Goal: Information Seeking & Learning: Learn about a topic

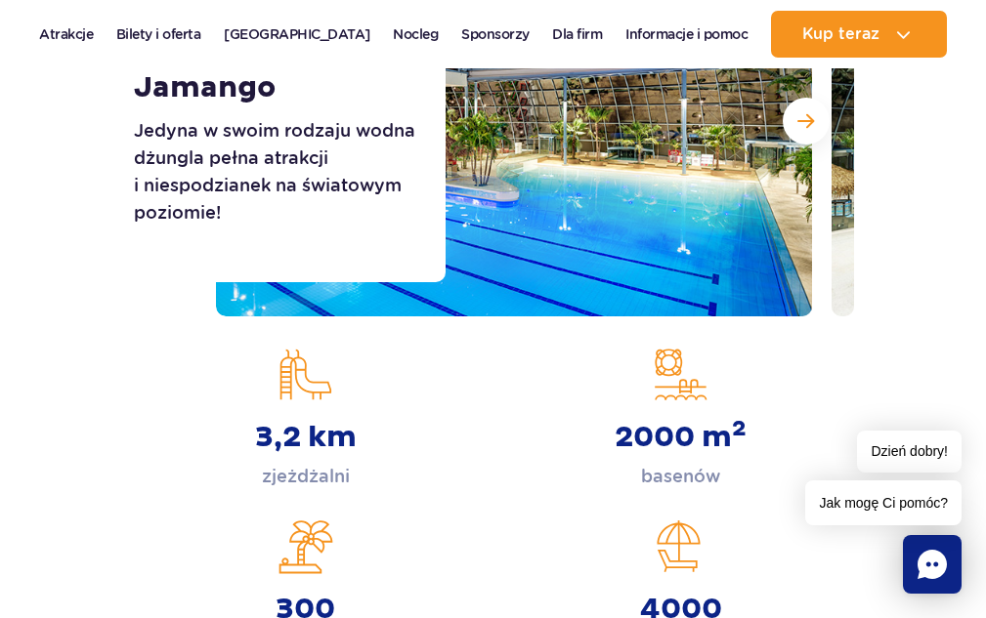
scroll to position [293, 0]
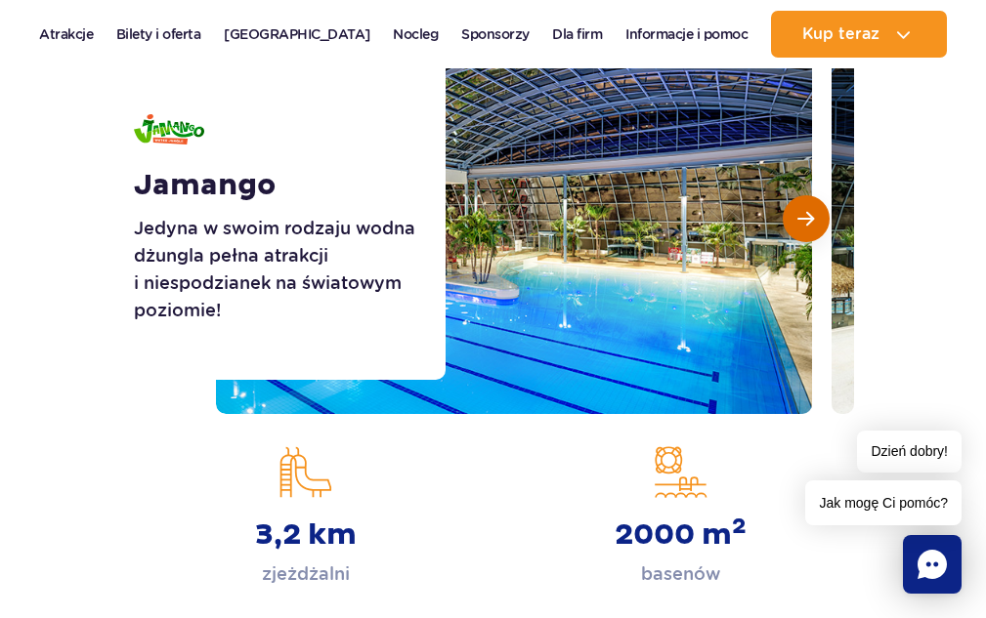
click at [806, 221] on span "Następny slajd" at bounding box center [805, 219] width 17 height 18
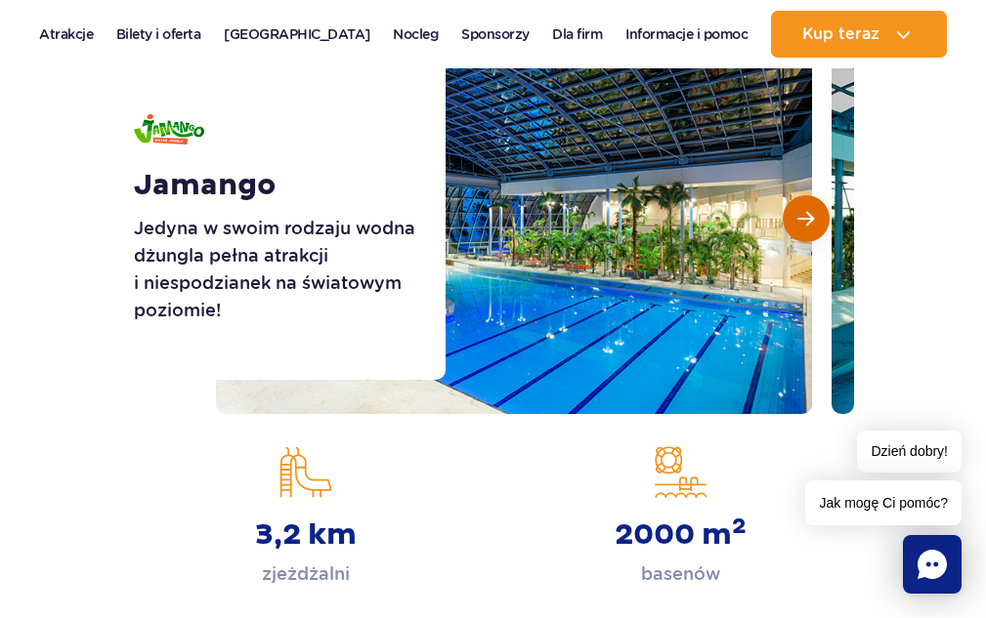
click at [794, 224] on button "Następny slajd" at bounding box center [805, 218] width 47 height 47
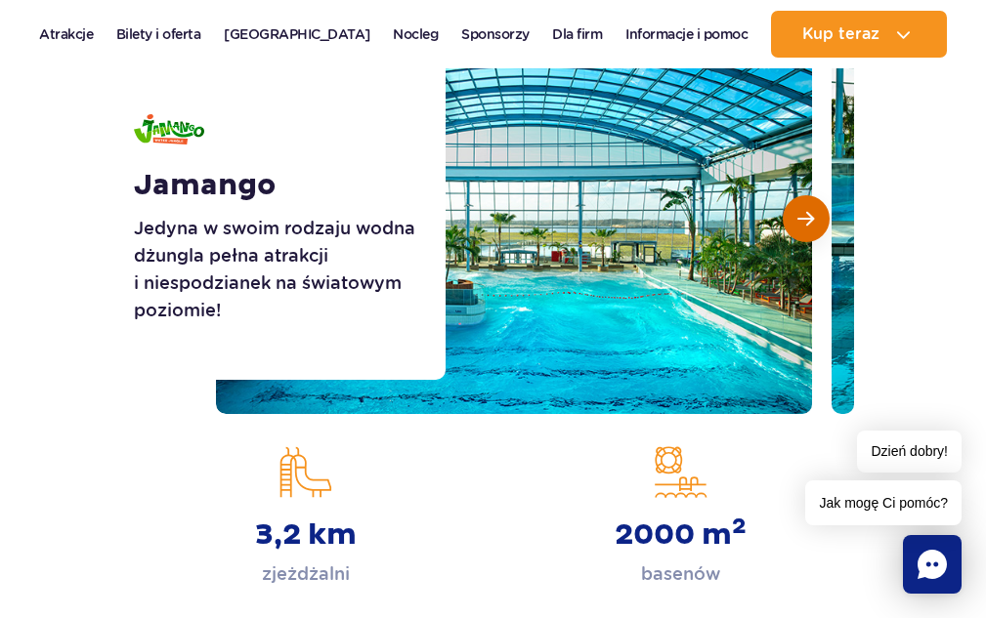
click at [794, 224] on button "Następny slajd" at bounding box center [805, 218] width 47 height 47
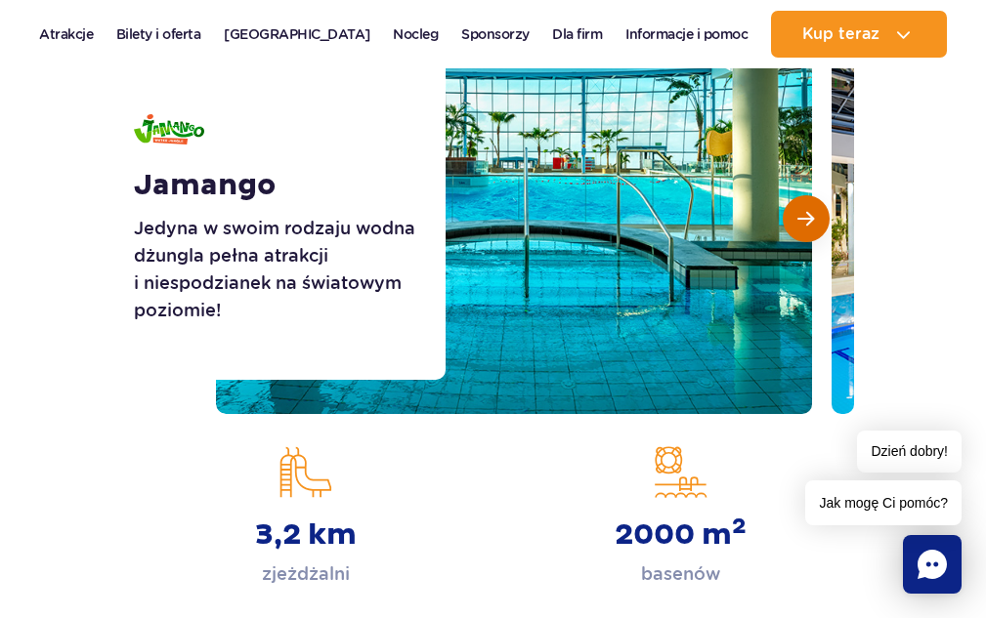
click at [794, 224] on button "Następny slajd" at bounding box center [805, 218] width 47 height 47
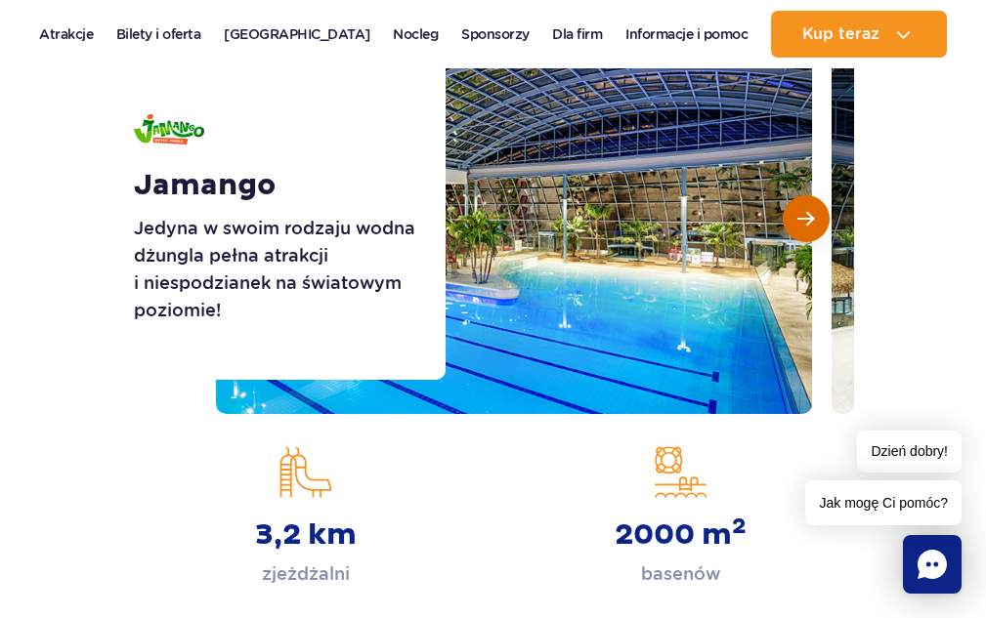
click at [794, 224] on button "Następny slajd" at bounding box center [805, 218] width 47 height 47
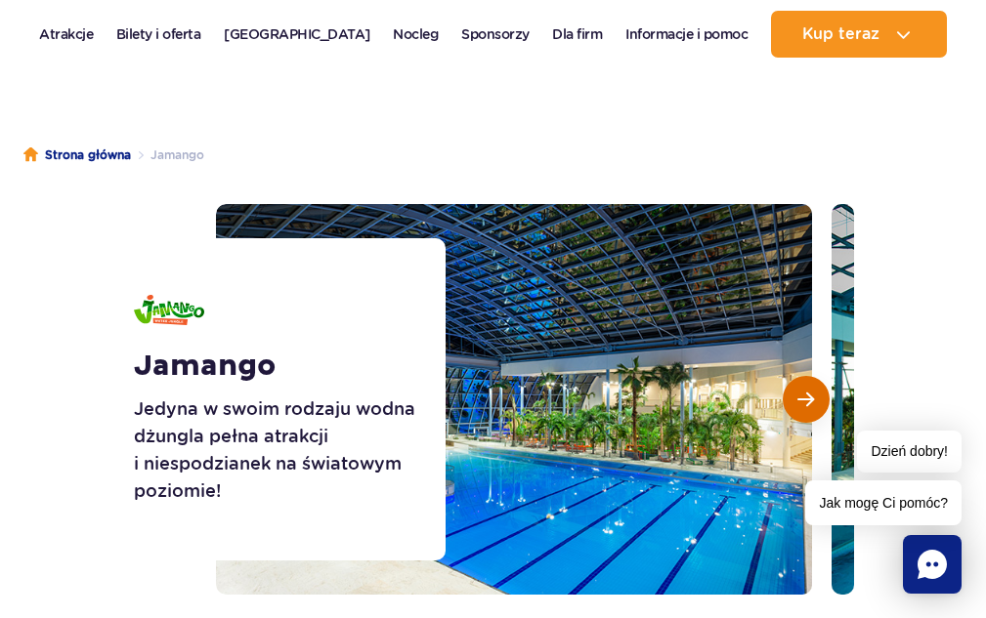
scroll to position [98, 0]
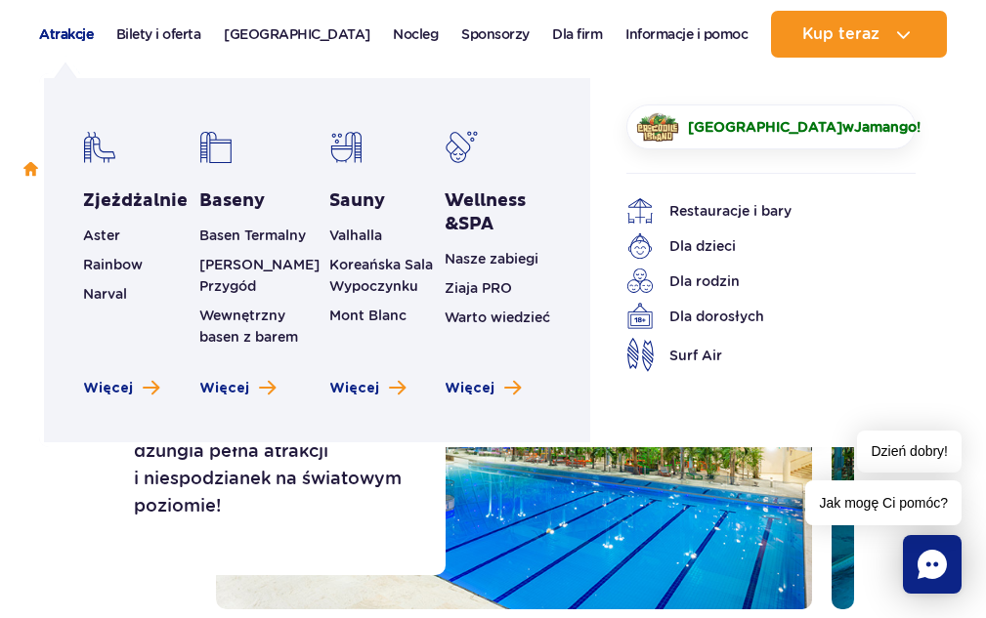
click at [57, 33] on link "Atrakcje" at bounding box center [66, 34] width 54 height 47
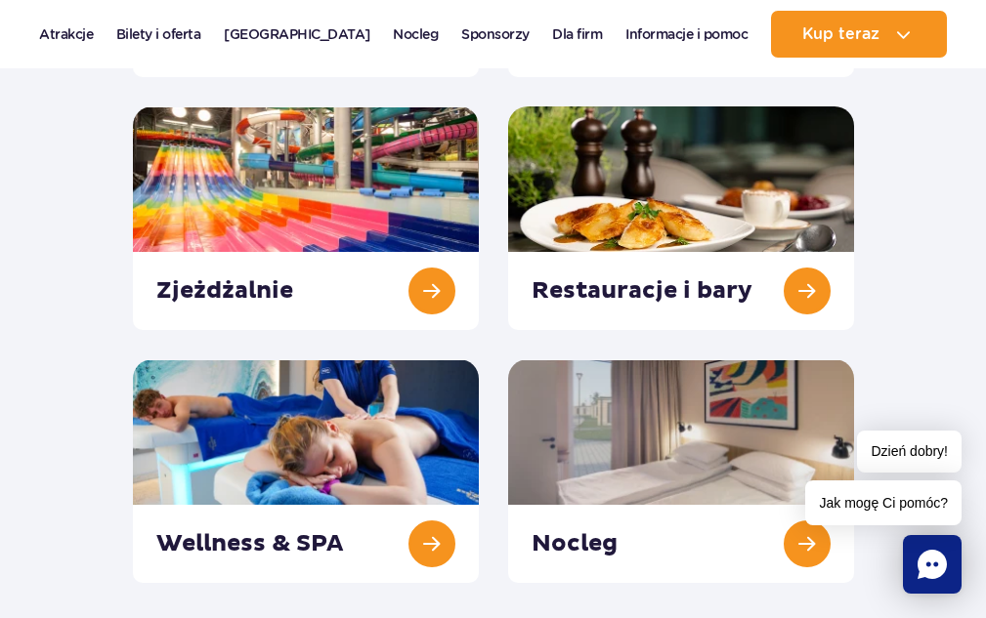
scroll to position [586, 0]
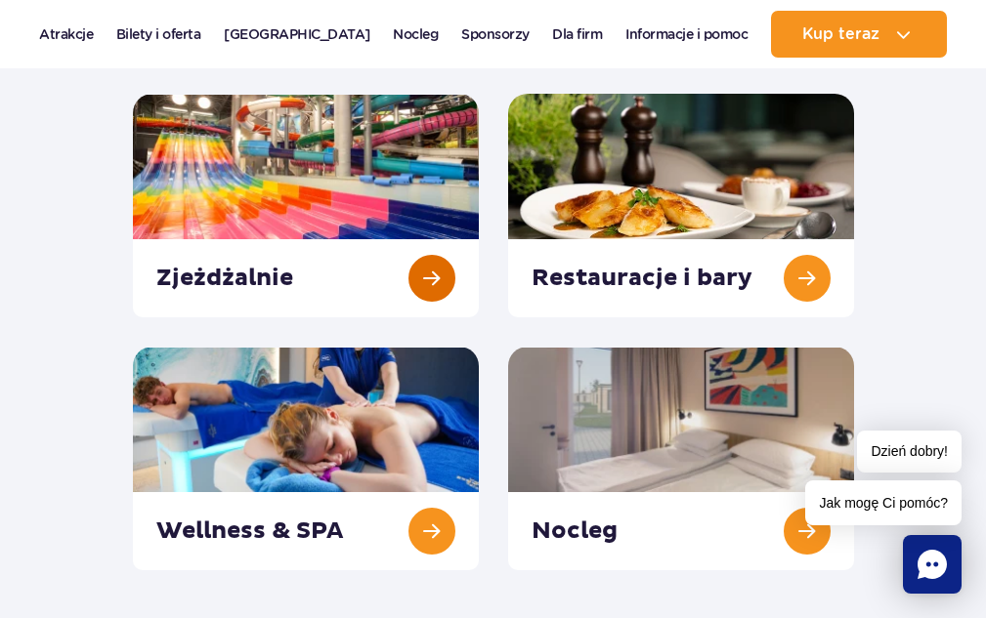
click at [296, 176] on link at bounding box center [306, 206] width 346 height 224
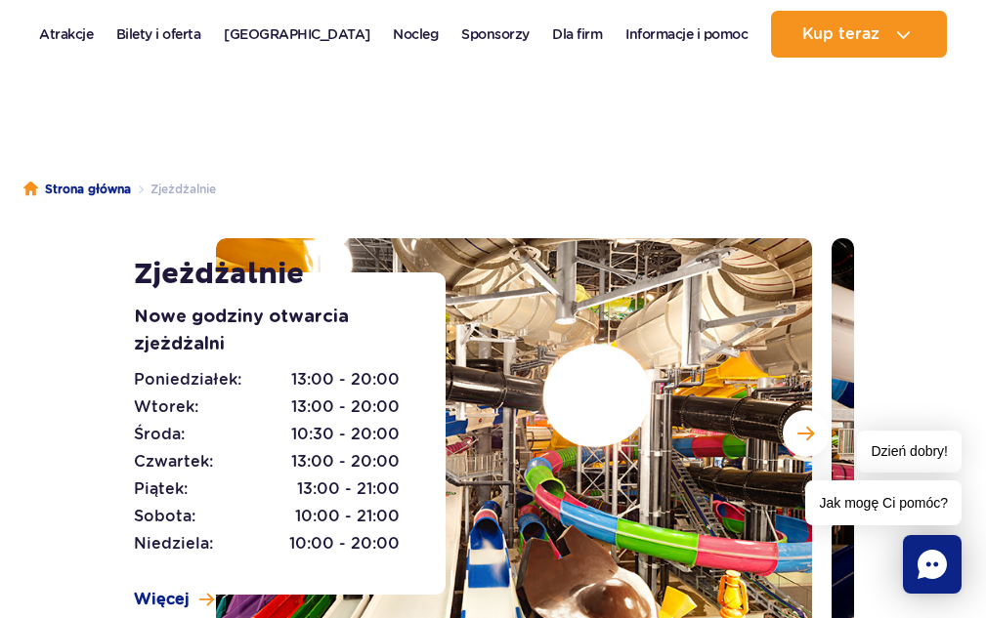
scroll to position [195, 0]
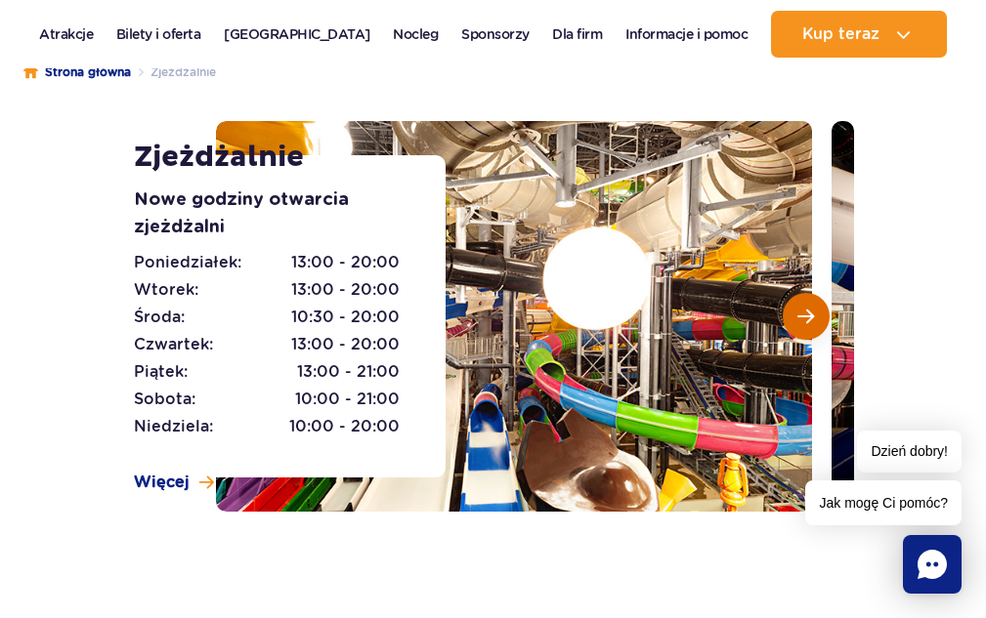
click at [796, 317] on button "Następny slajd" at bounding box center [805, 316] width 47 height 47
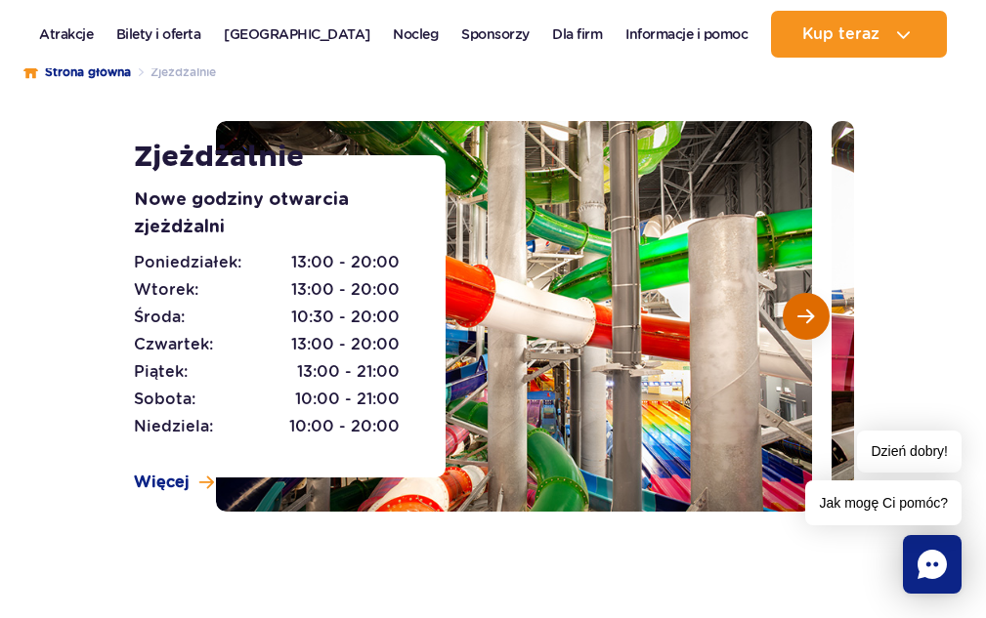
click at [797, 317] on span "Następny slajd" at bounding box center [805, 317] width 17 height 18
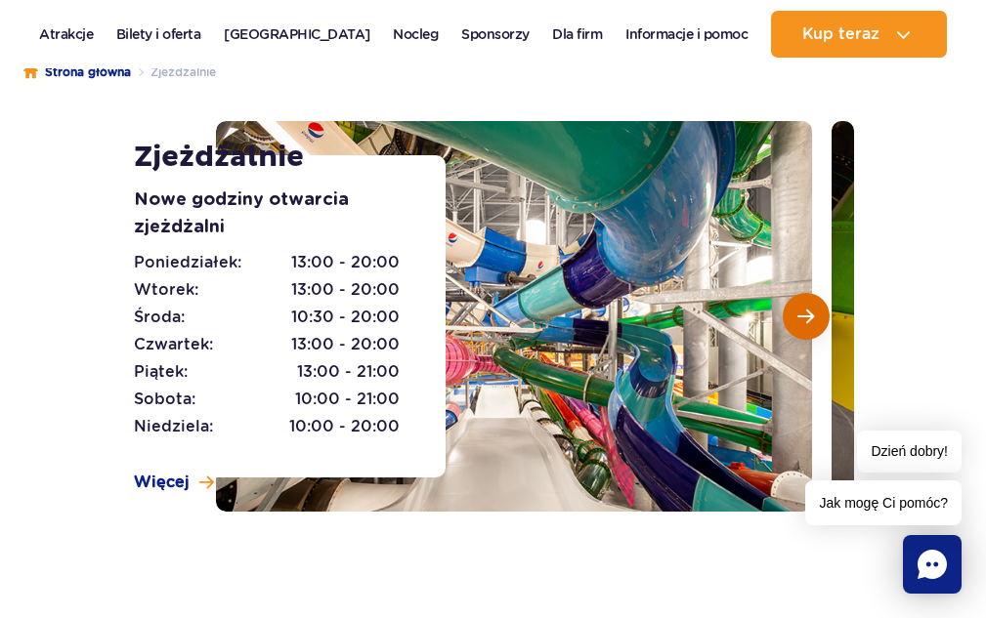
click at [797, 317] on span "Następny slajd" at bounding box center [805, 317] width 17 height 18
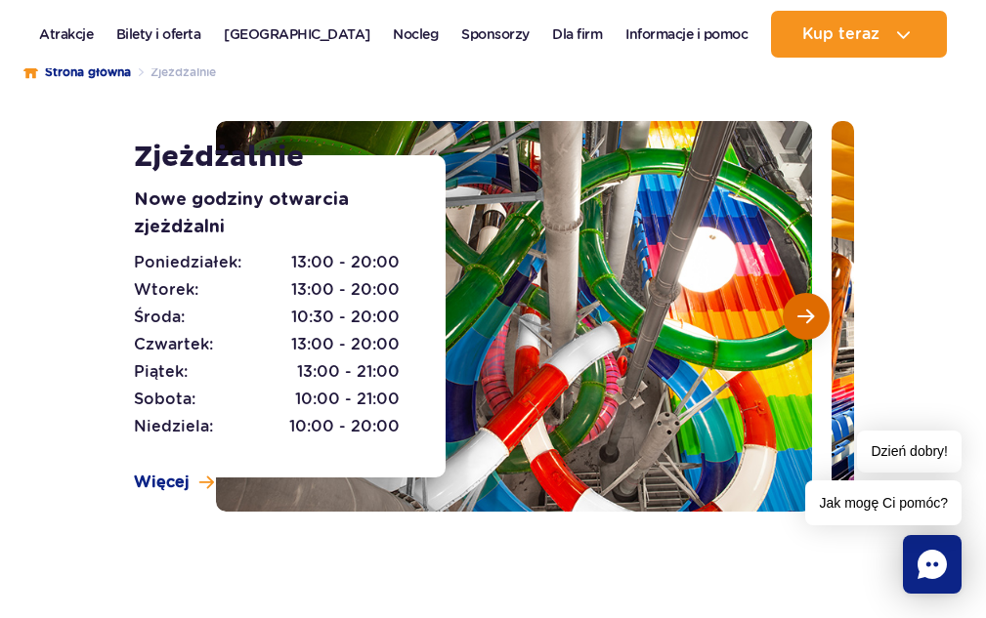
click at [803, 309] on span "Następny slajd" at bounding box center [805, 317] width 17 height 18
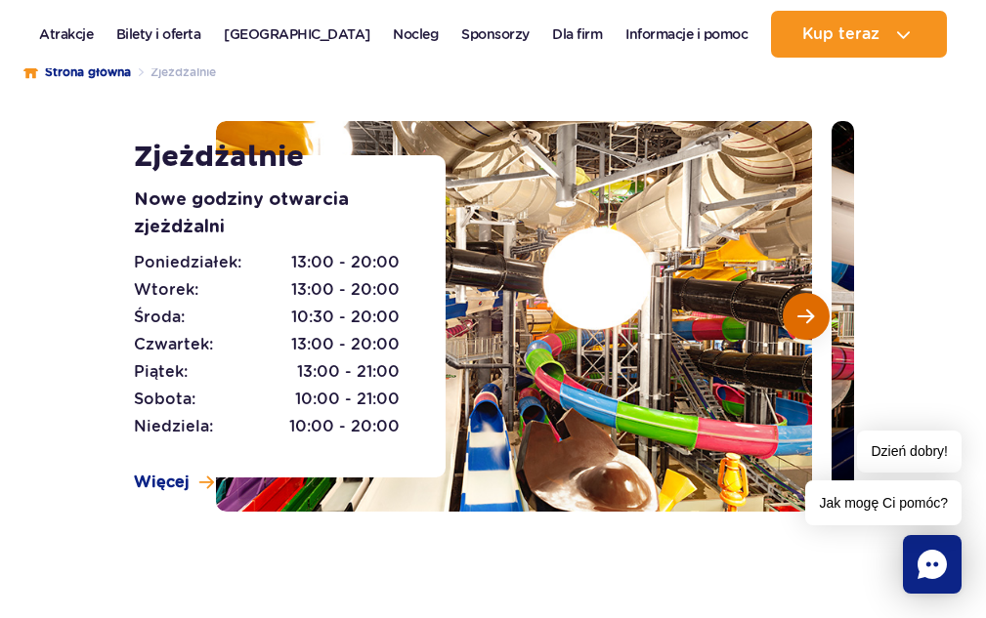
click at [803, 309] on span "Następny slajd" at bounding box center [805, 317] width 17 height 18
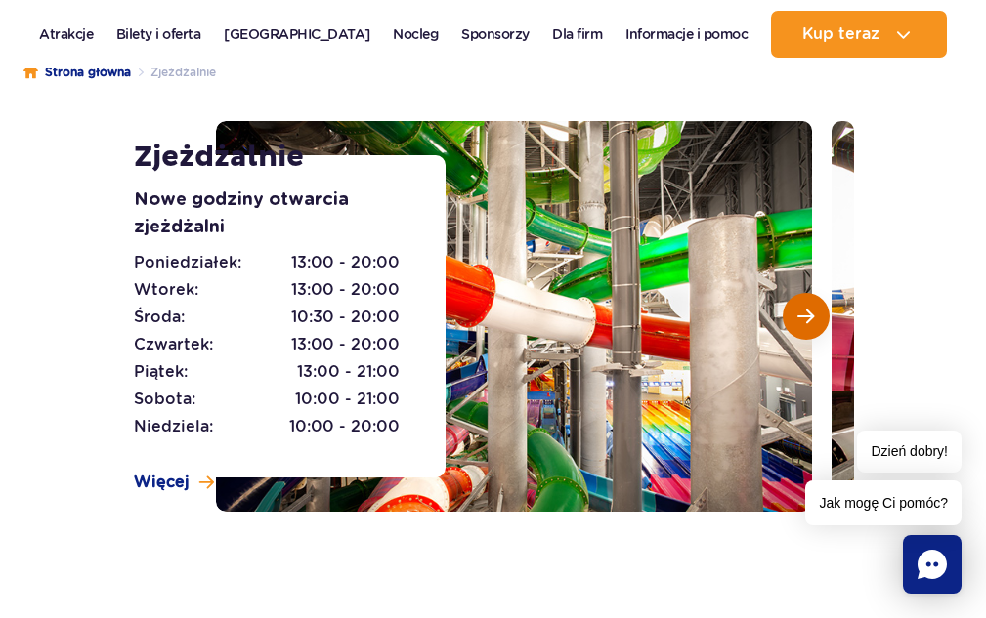
click at [803, 309] on span "Następny slajd" at bounding box center [805, 317] width 17 height 18
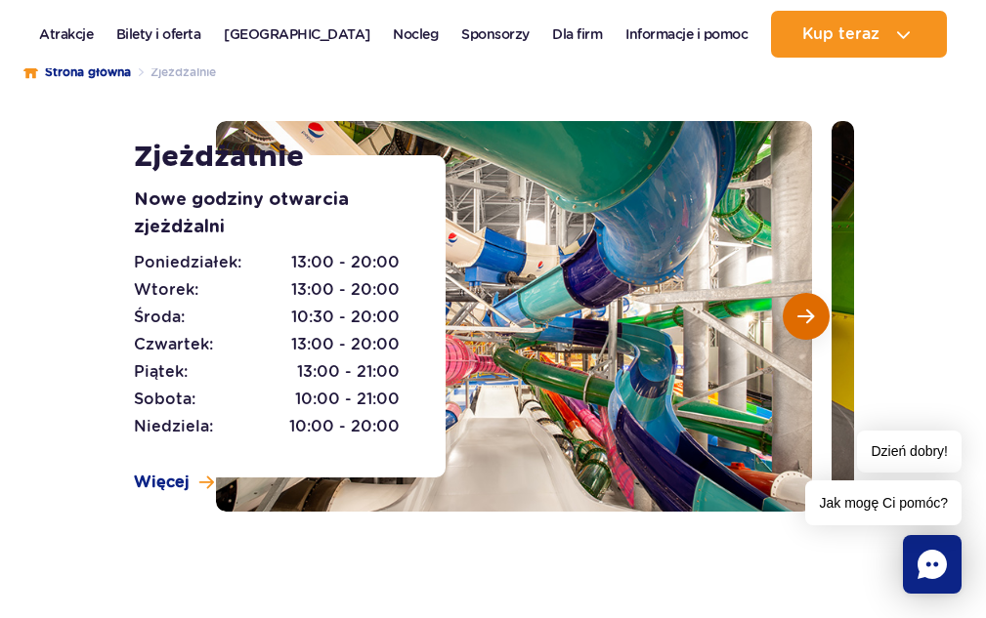
click at [803, 309] on span "Następny slajd" at bounding box center [805, 317] width 17 height 18
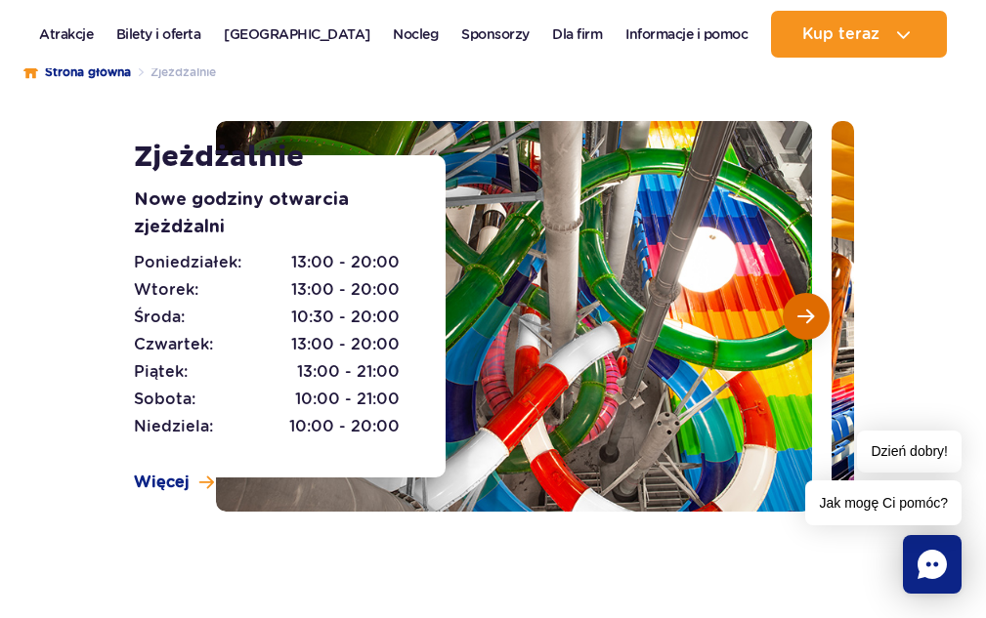
click at [803, 309] on span "Następny slajd" at bounding box center [805, 317] width 17 height 18
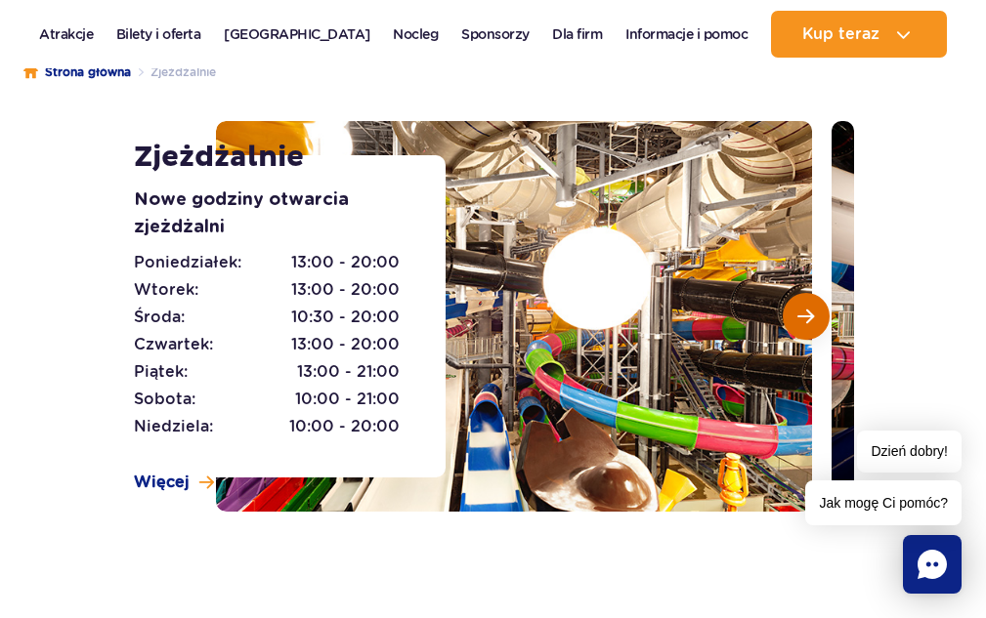
click at [803, 309] on span "Następny slajd" at bounding box center [805, 317] width 17 height 18
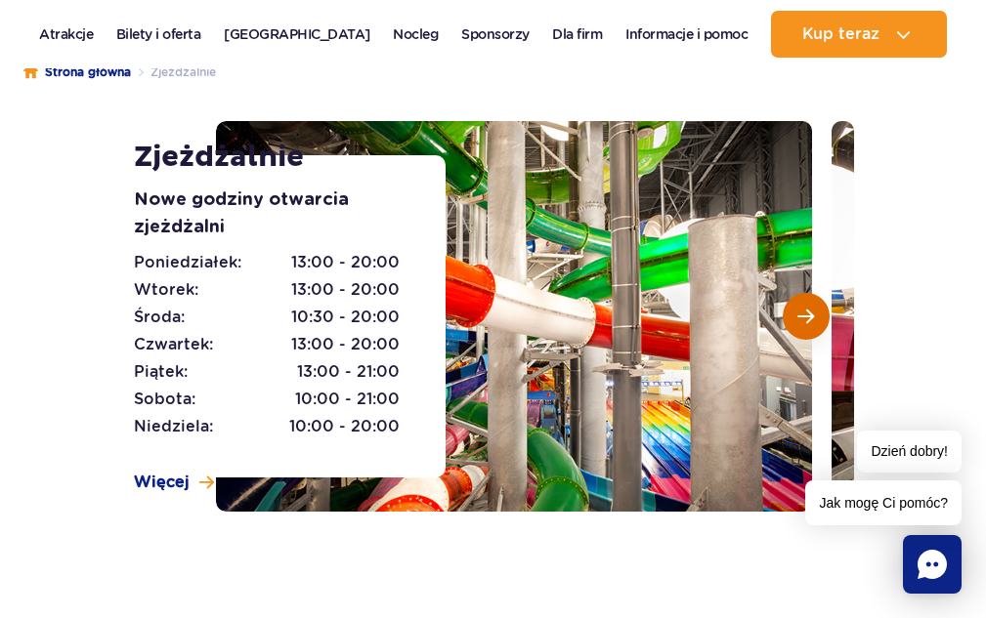
click at [803, 309] on span "Następny slajd" at bounding box center [805, 317] width 17 height 18
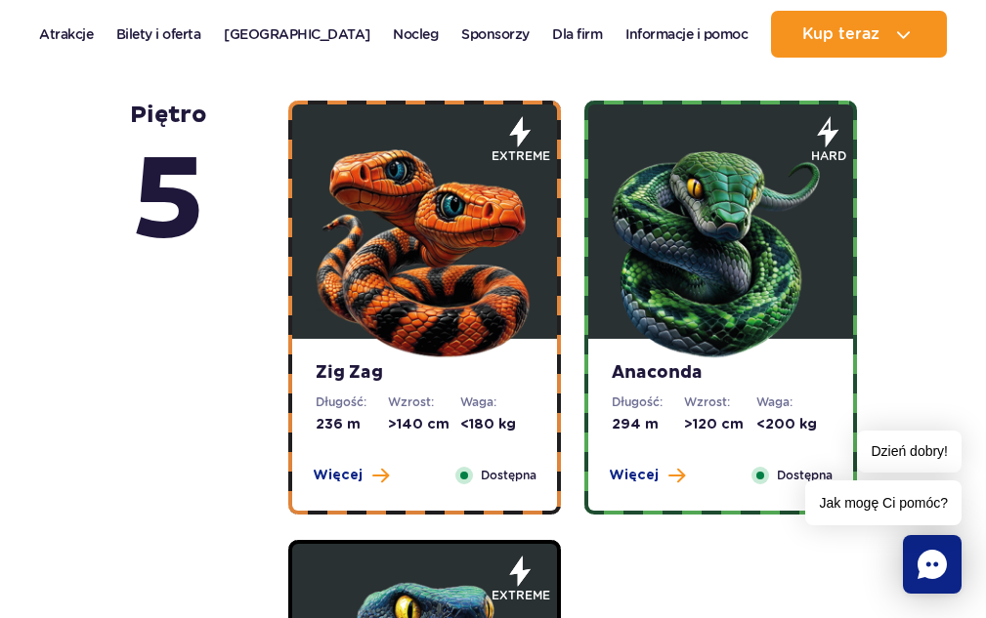
scroll to position [1172, 0]
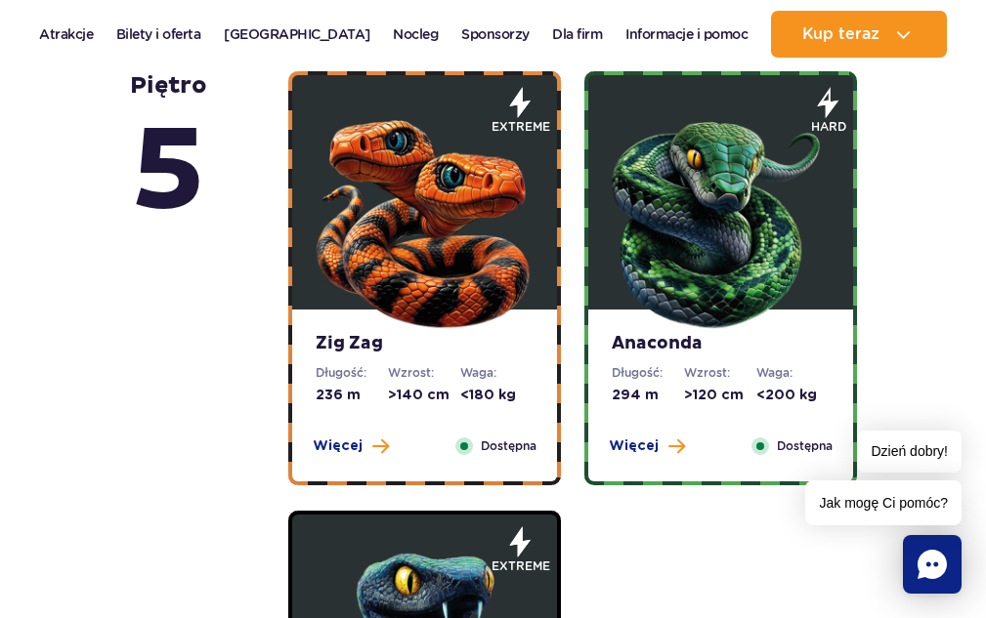
click at [465, 267] on img at bounding box center [424, 217] width 234 height 234
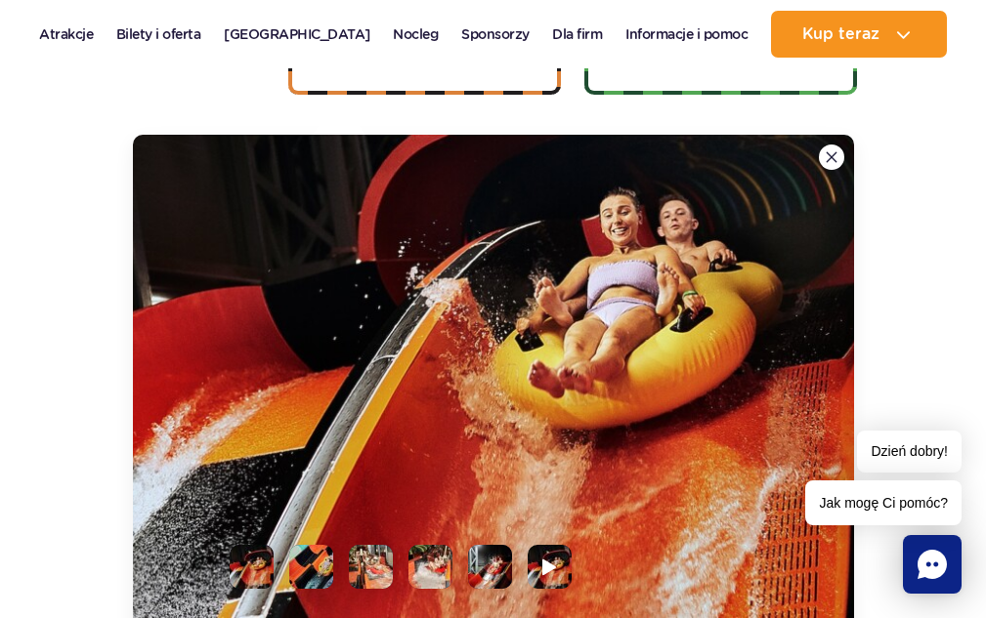
scroll to position [1581, 0]
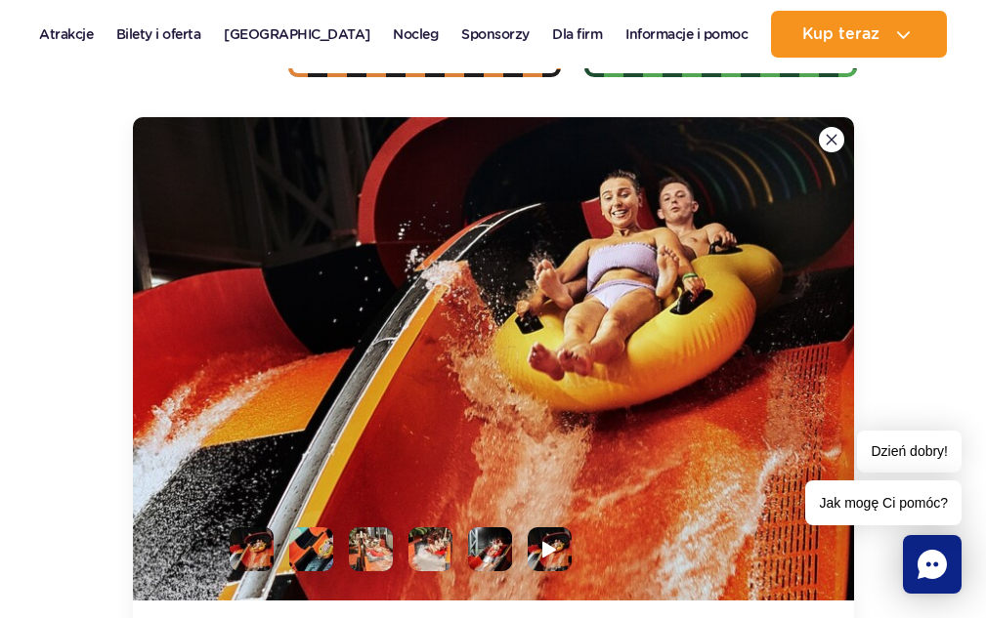
click at [323, 542] on li at bounding box center [311, 550] width 44 height 44
click at [365, 546] on li at bounding box center [371, 550] width 44 height 44
click at [499, 546] on li at bounding box center [490, 550] width 44 height 44
click at [547, 550] on img at bounding box center [549, 549] width 19 height 22
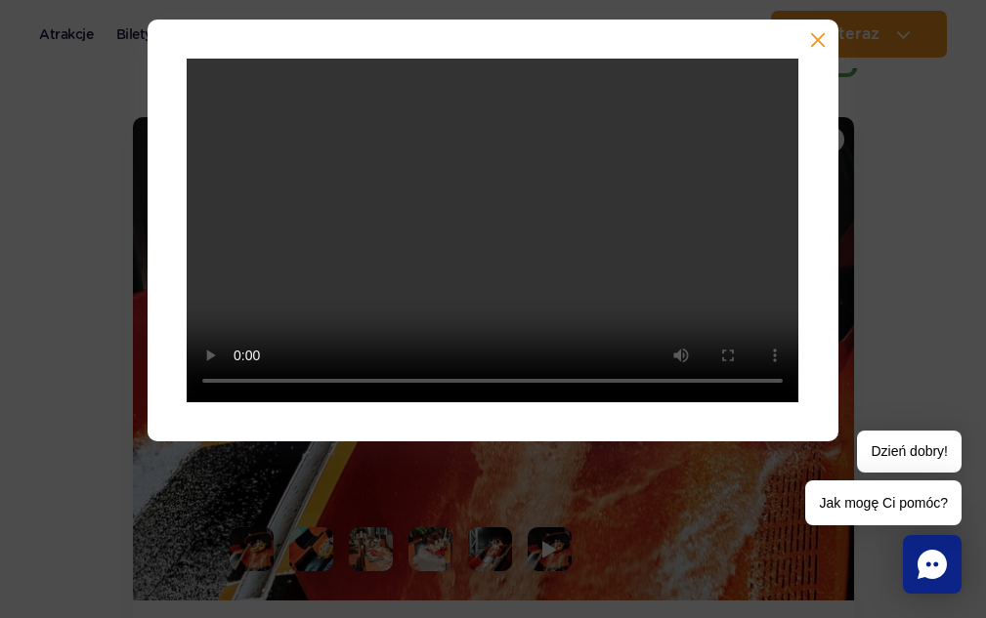
click at [813, 35] on button "button" at bounding box center [816, 42] width 20 height 20
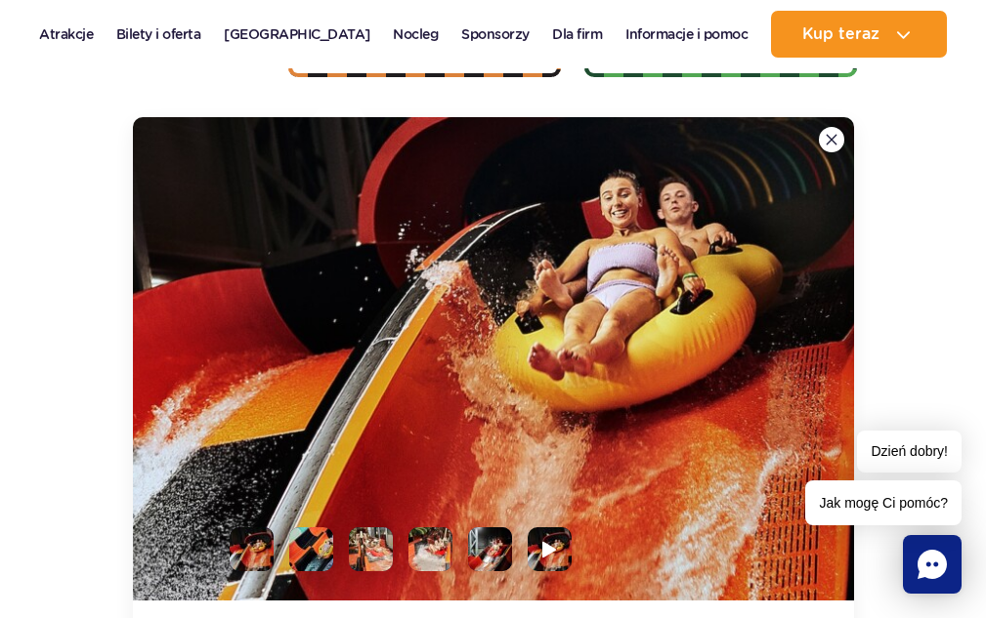
click at [832, 139] on img at bounding box center [831, 140] width 12 height 12
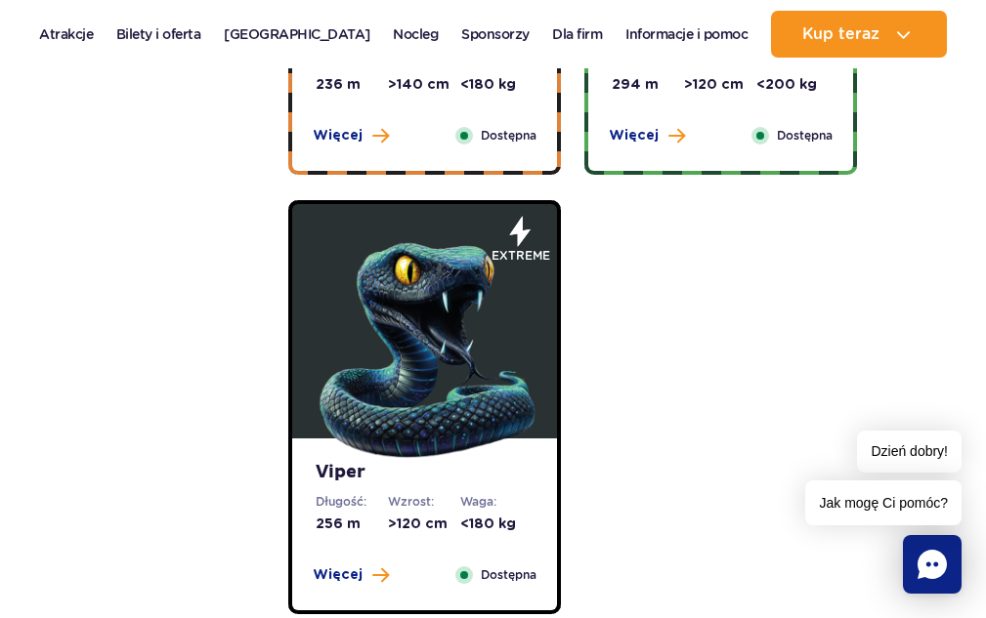
click at [473, 344] on img at bounding box center [424, 346] width 234 height 234
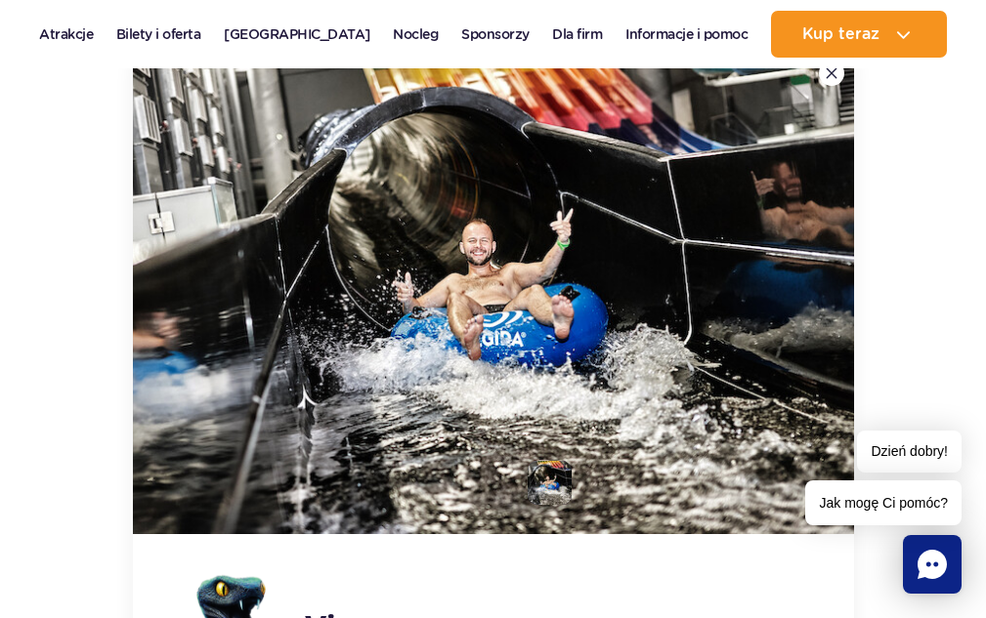
scroll to position [2216, 0]
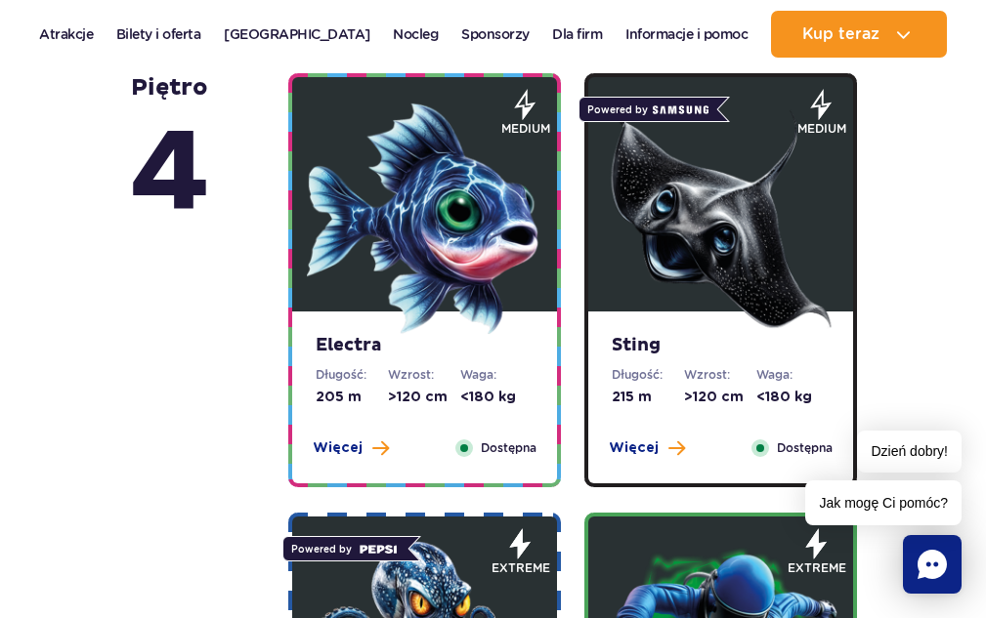
drag, startPoint x: 493, startPoint y: 185, endPoint x: 507, endPoint y: 184, distance: 13.7
click at [494, 185] on img at bounding box center [424, 219] width 234 height 234
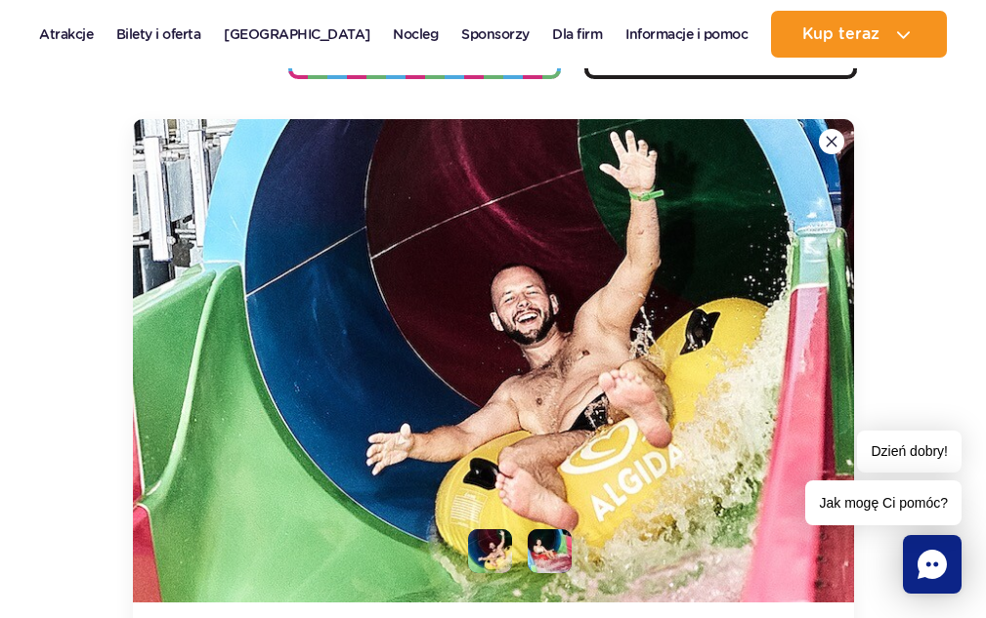
scroll to position [2548, 0]
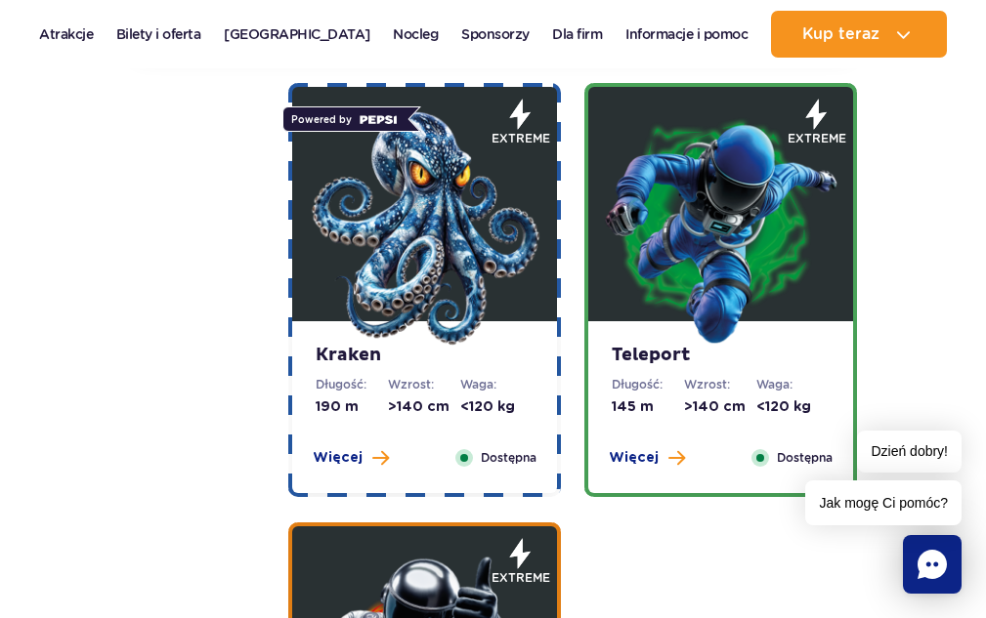
click at [717, 153] on img at bounding box center [720, 228] width 234 height 234
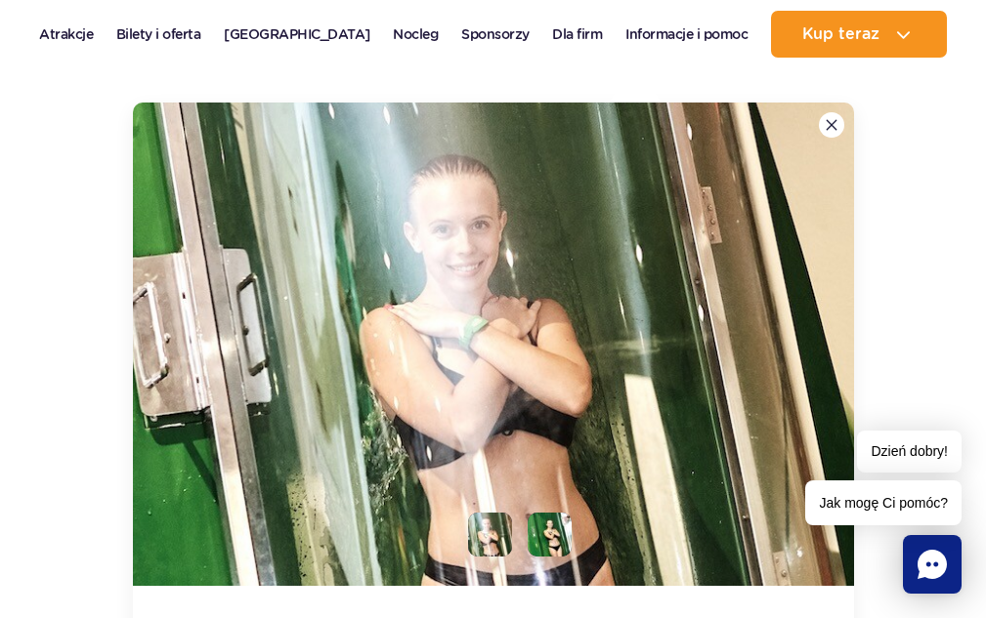
scroll to position [3280, 0]
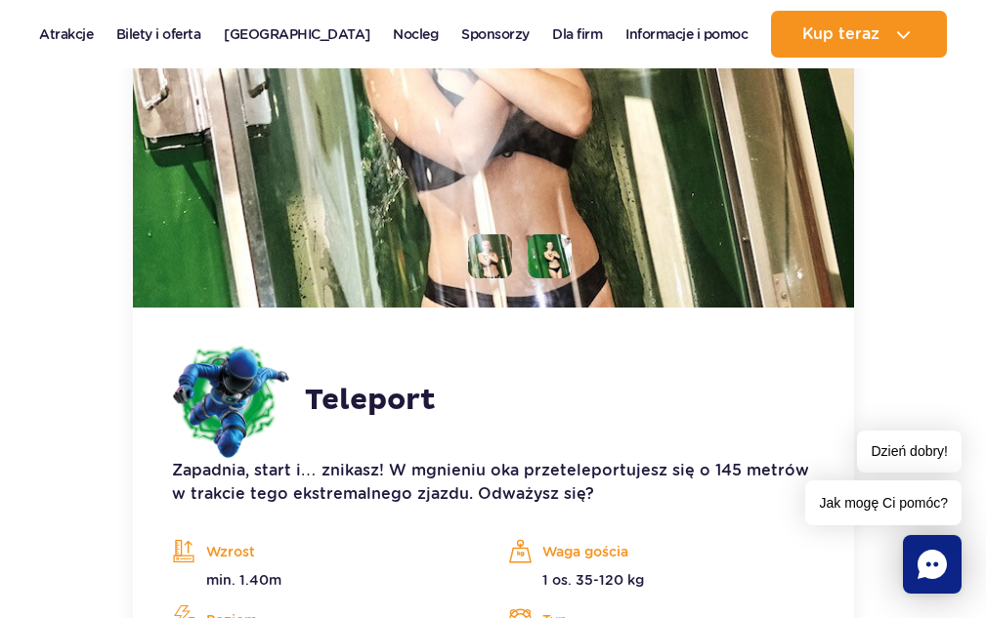
click at [548, 247] on li at bounding box center [550, 256] width 44 height 44
drag, startPoint x: 542, startPoint y: 257, endPoint x: 525, endPoint y: 254, distance: 17.8
click at [541, 257] on img at bounding box center [550, 256] width 44 height 44
click at [499, 254] on li at bounding box center [490, 256] width 44 height 44
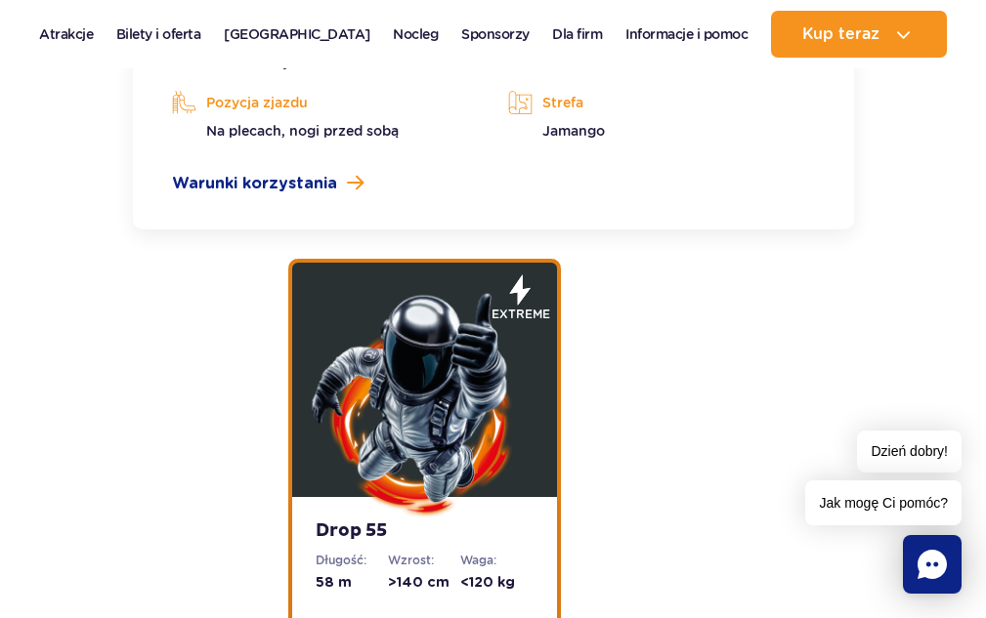
drag, startPoint x: 467, startPoint y: 396, endPoint x: 477, endPoint y: 392, distance: 10.5
click at [468, 396] on img at bounding box center [424, 404] width 234 height 234
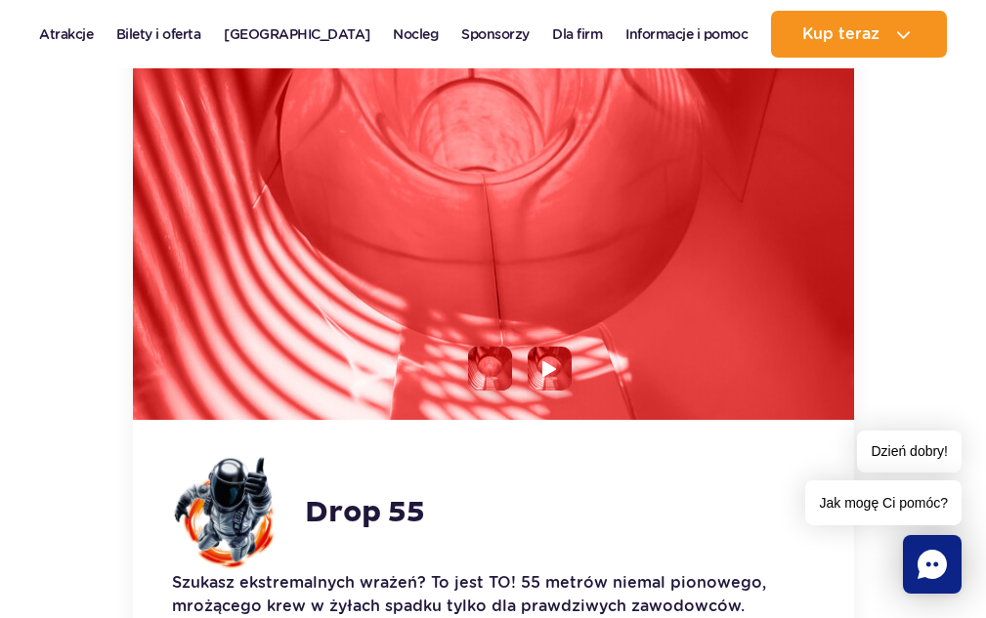
scroll to position [3622, 0]
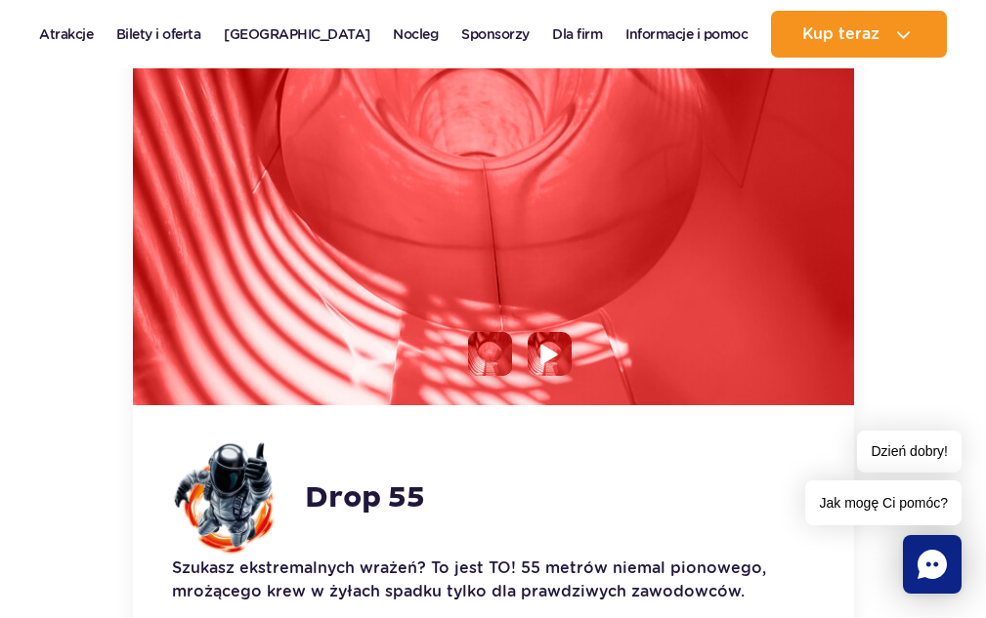
click at [552, 348] on img at bounding box center [549, 354] width 19 height 22
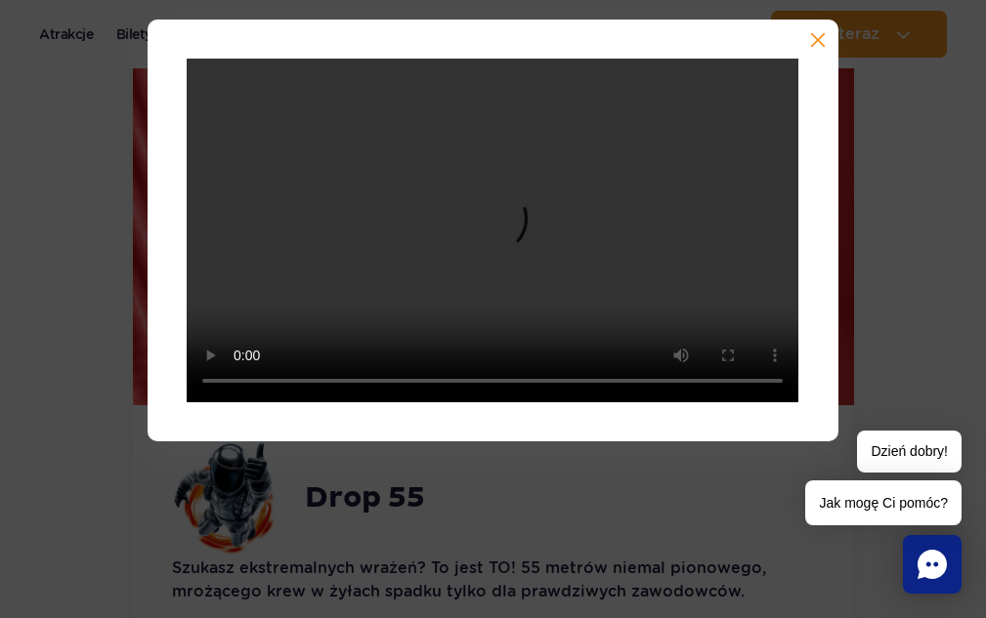
click at [815, 42] on button "button" at bounding box center [816, 42] width 20 height 20
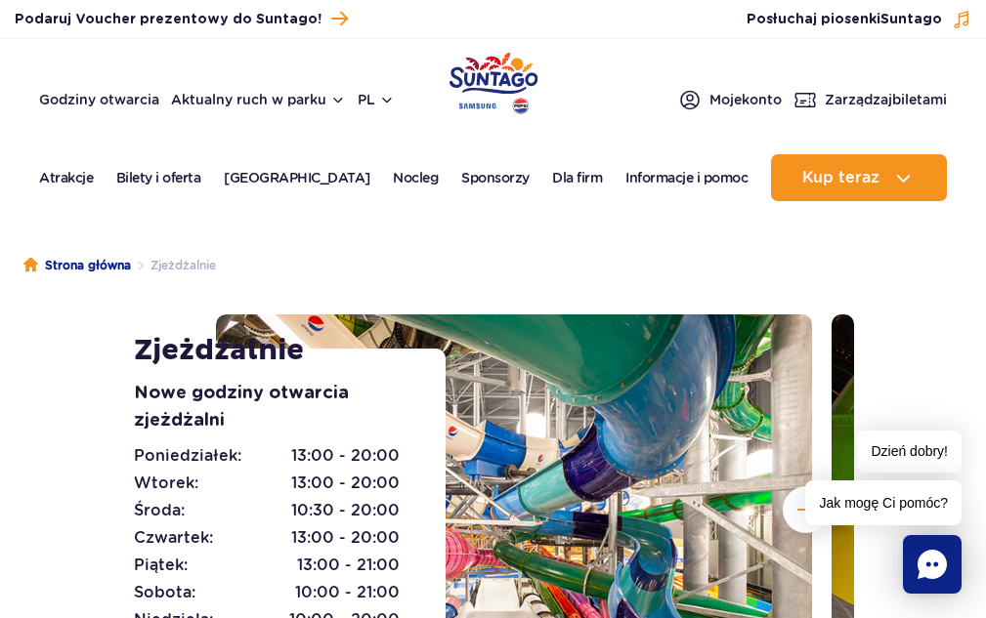
scroll to position [0, 0]
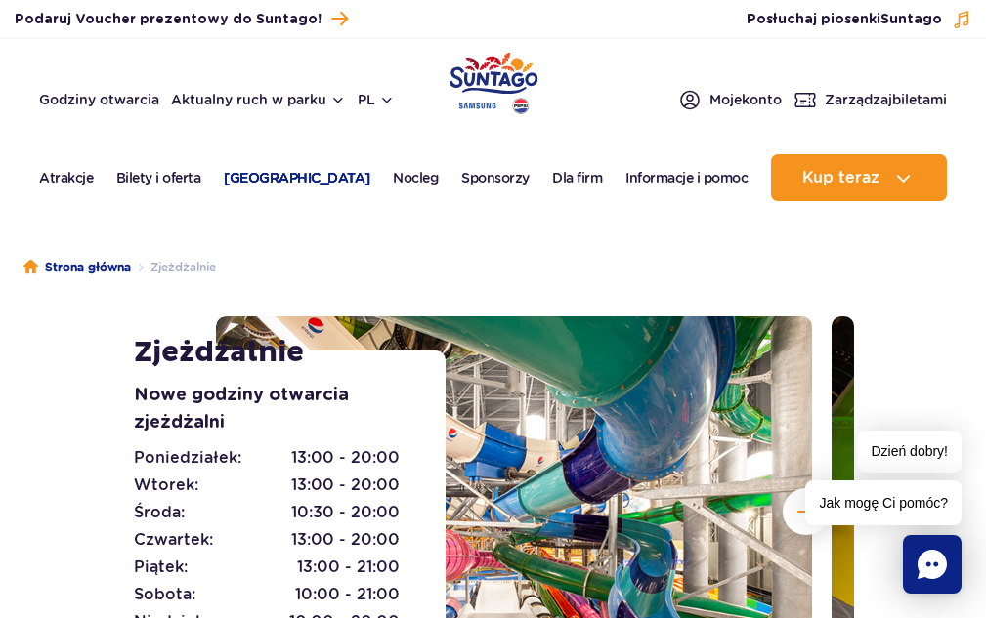
click at [275, 174] on link "[GEOGRAPHIC_DATA]" at bounding box center [297, 177] width 147 height 47
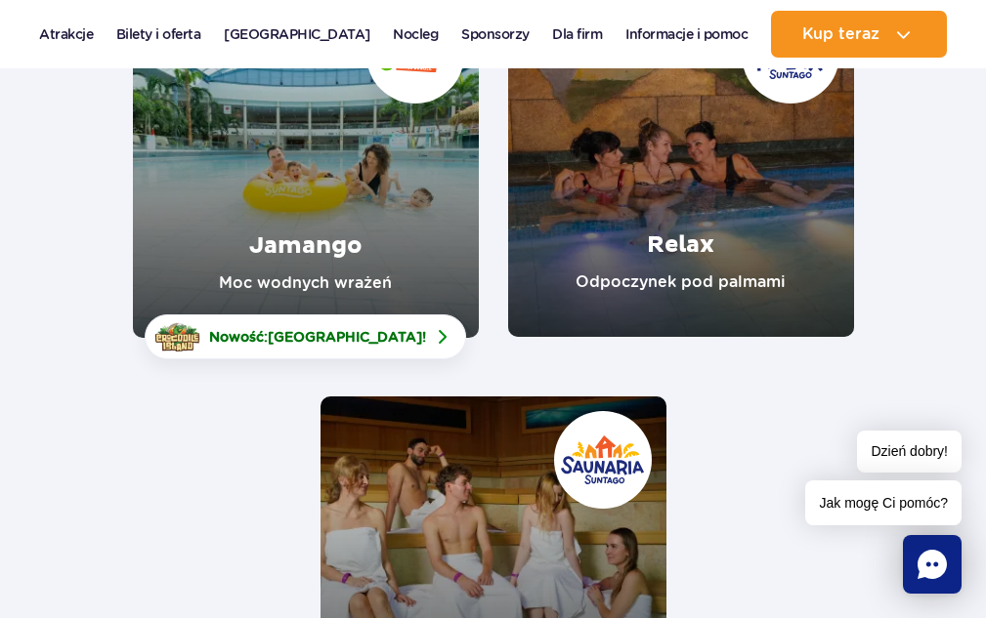
scroll to position [391, 0]
